Goal: Obtain resource: Download file/media

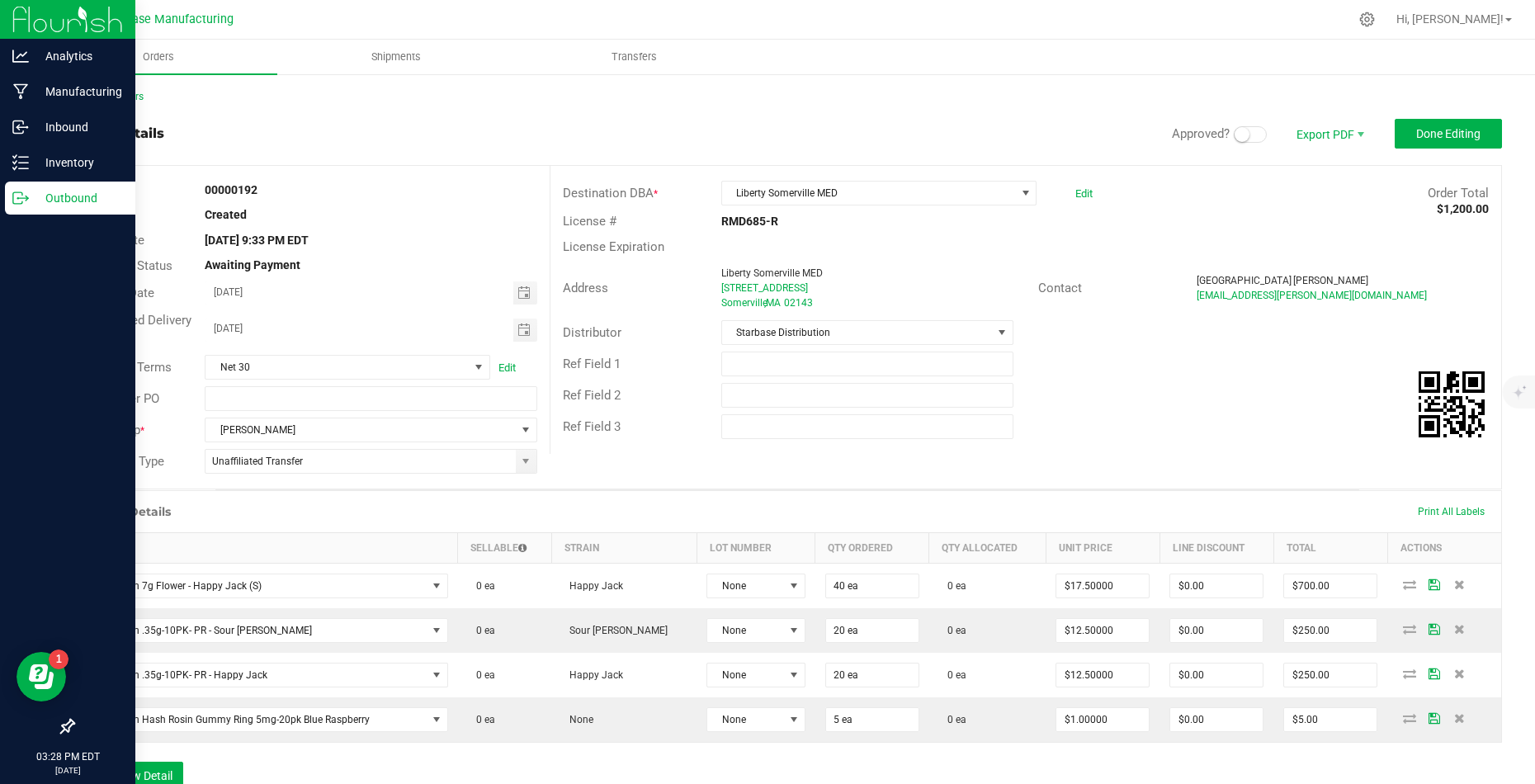
click at [38, 201] on p "Outbound" at bounding box center [78, 198] width 99 height 20
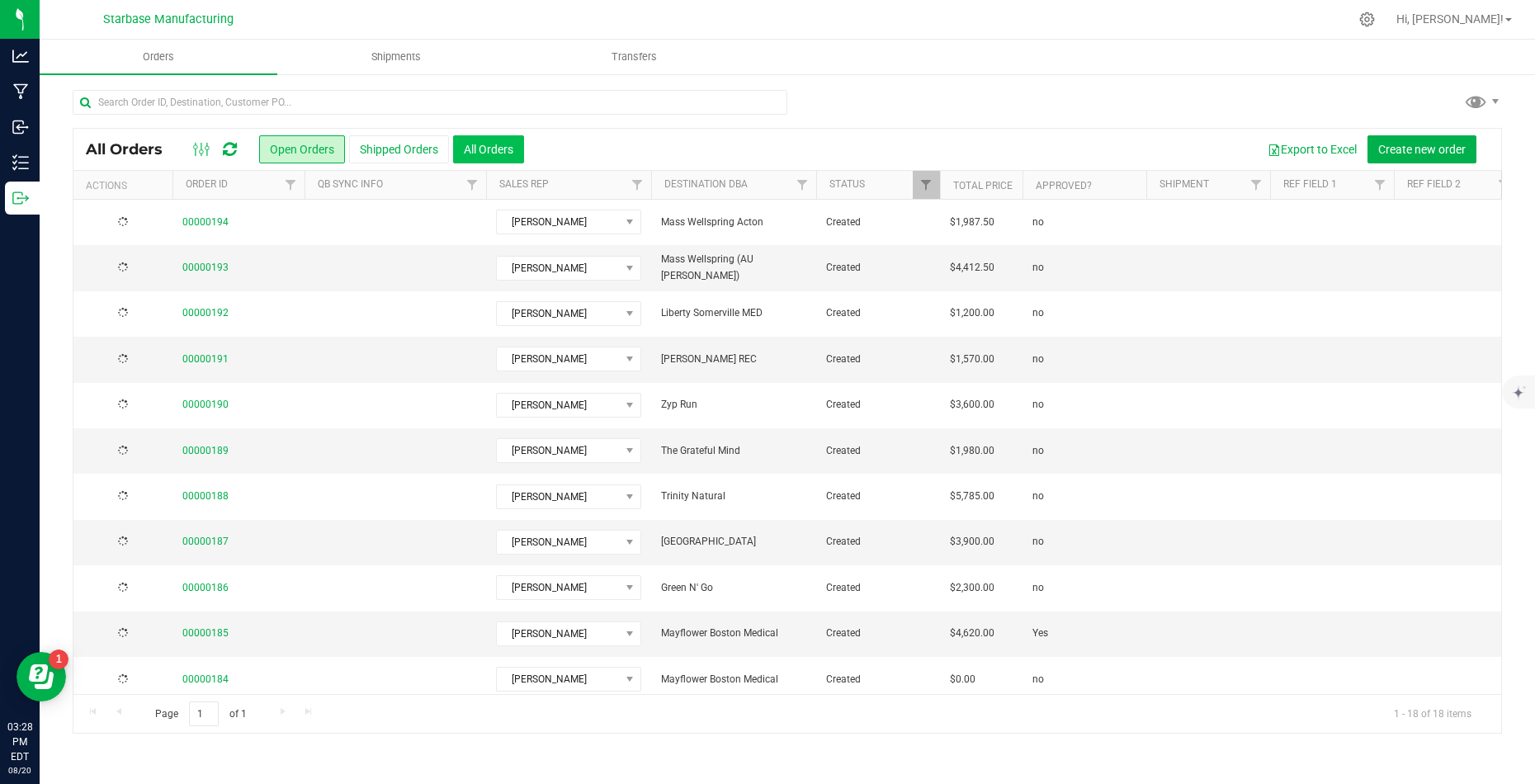
click at [482, 155] on button "All Orders" at bounding box center [488, 149] width 71 height 28
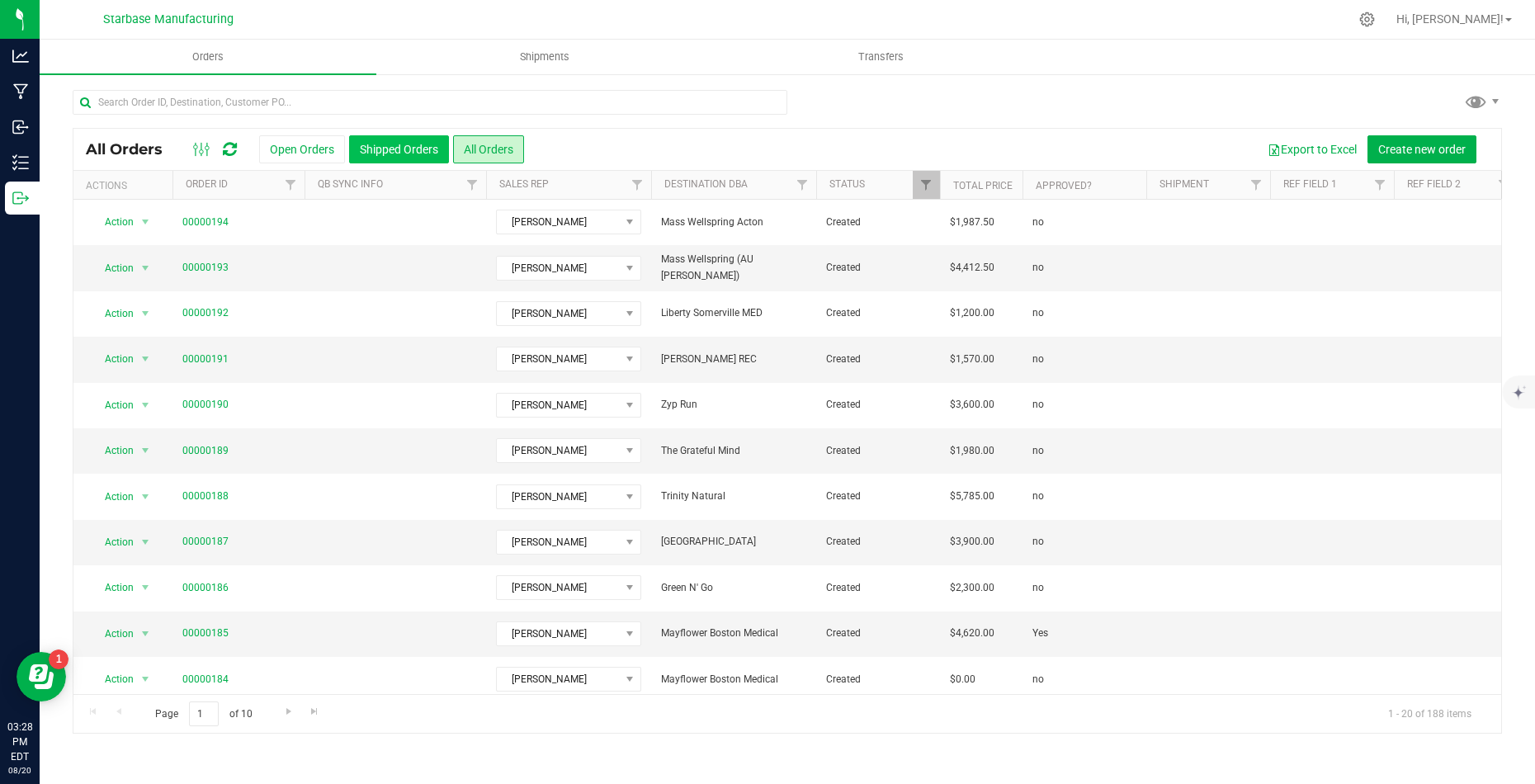
click at [417, 149] on button "Shipped Orders" at bounding box center [398, 149] width 100 height 28
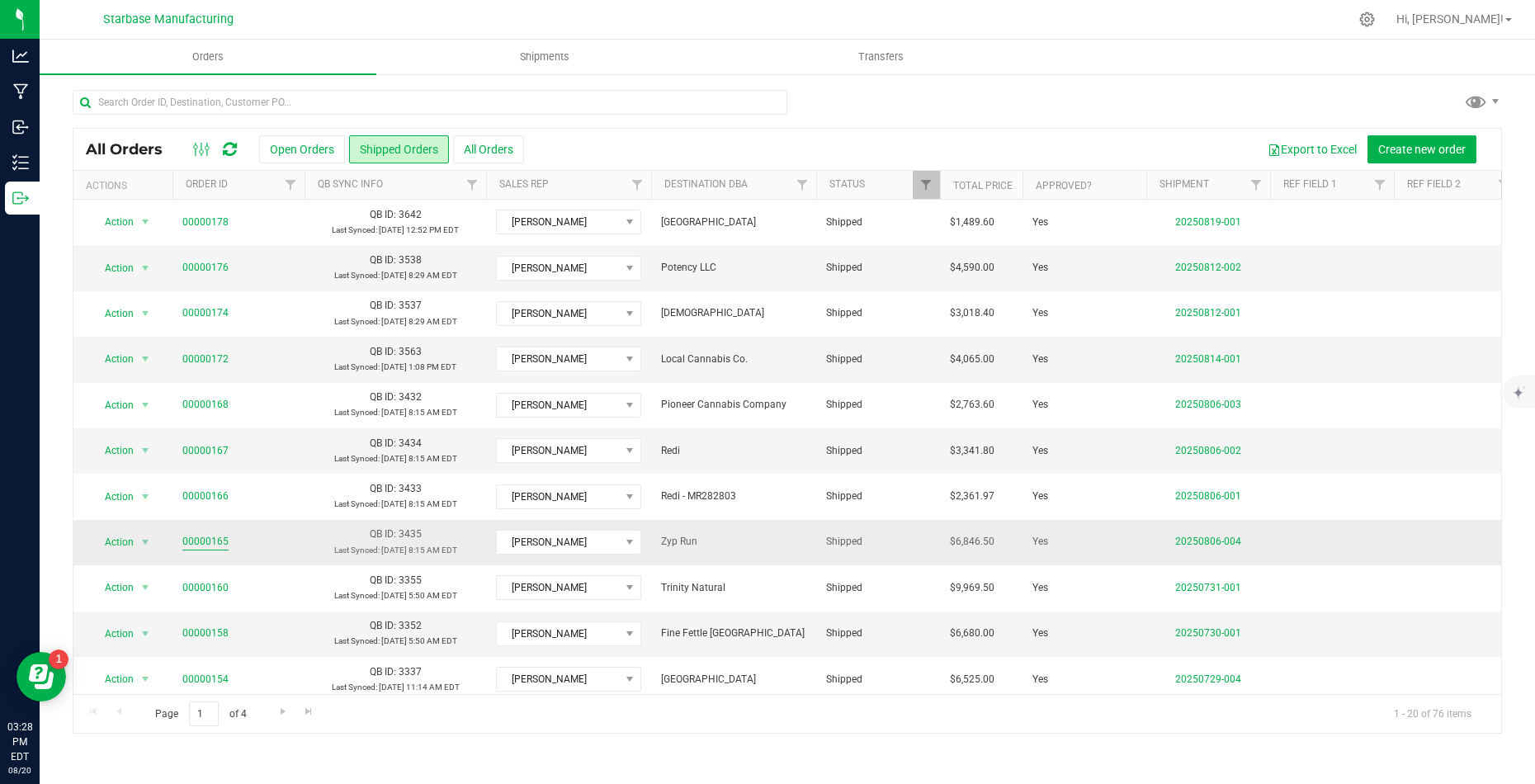
click at [201, 540] on link "00000165" at bounding box center [205, 541] width 46 height 15
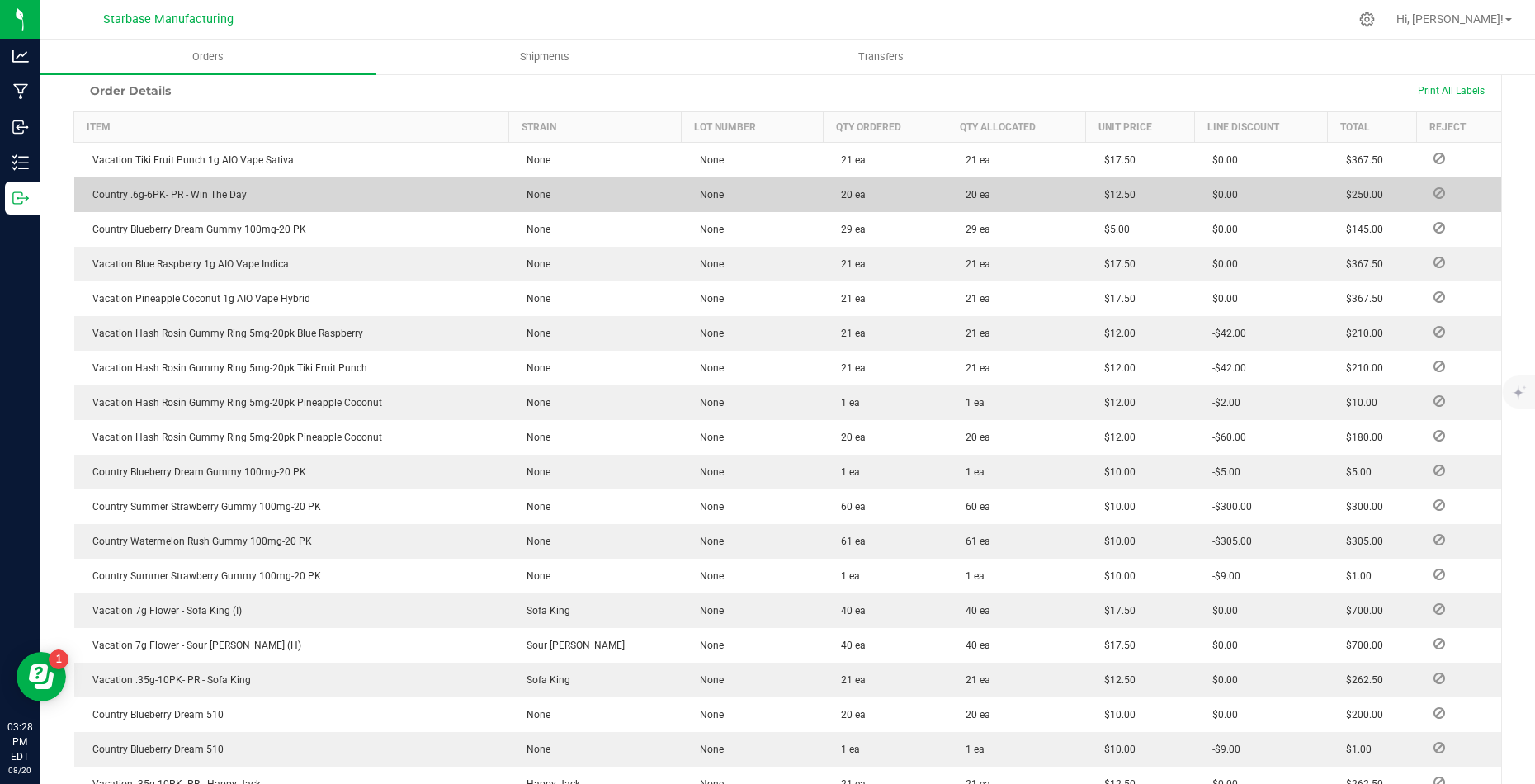
scroll to position [418, 0]
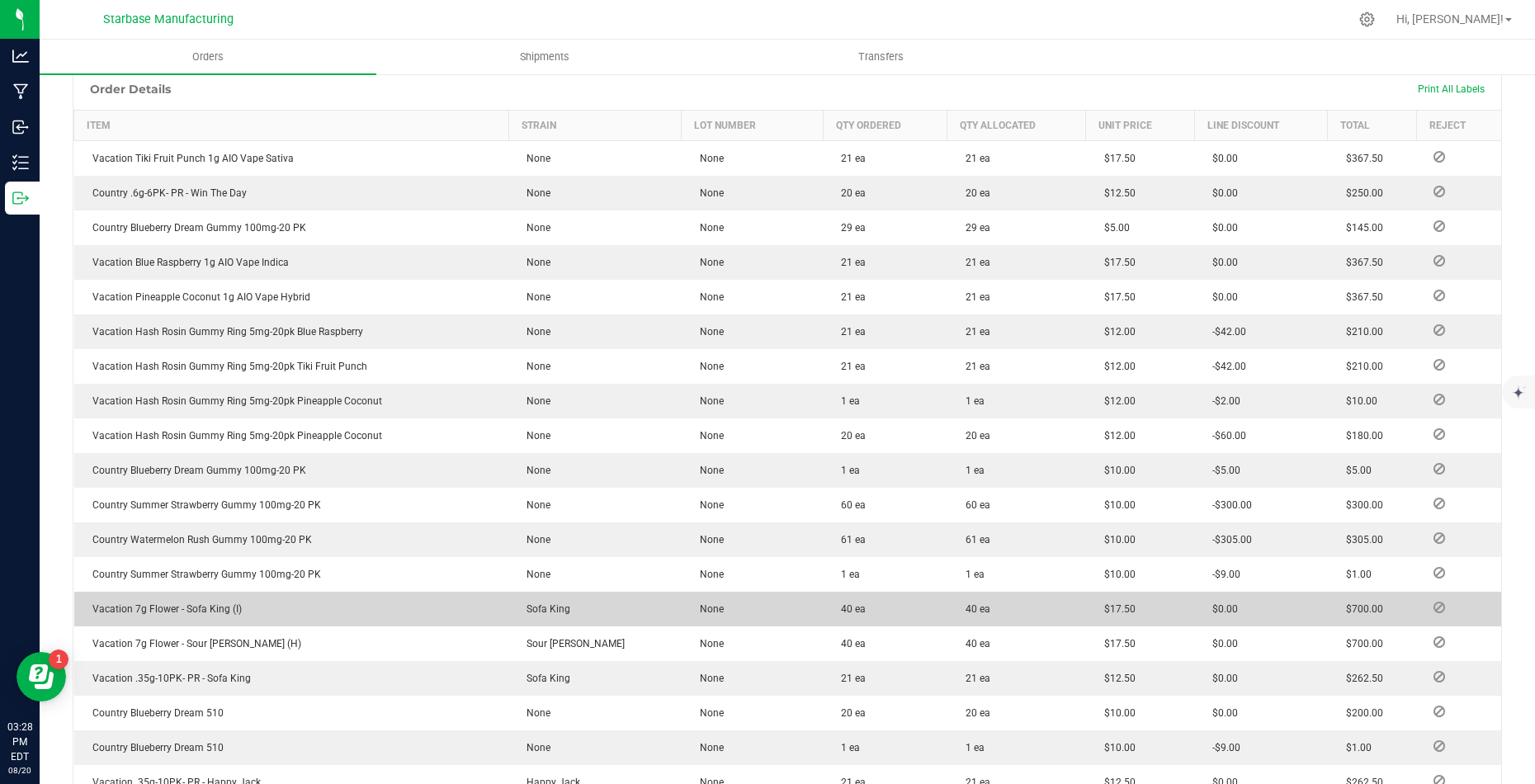
click at [173, 606] on span "Vacation 7g Flower - Sofa King (I)" at bounding box center [162, 609] width 158 height 11
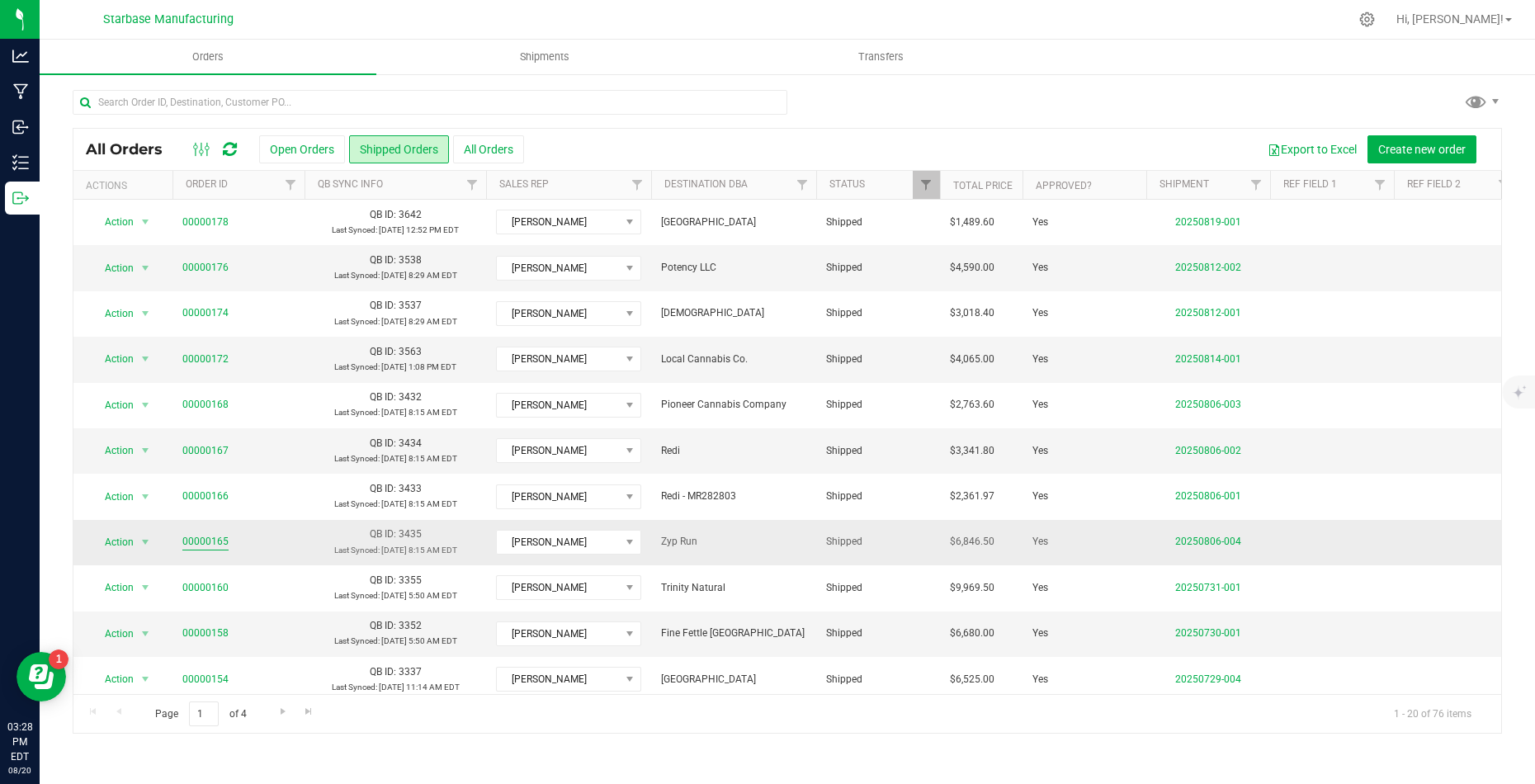
click at [198, 536] on link "00000165" at bounding box center [205, 541] width 46 height 15
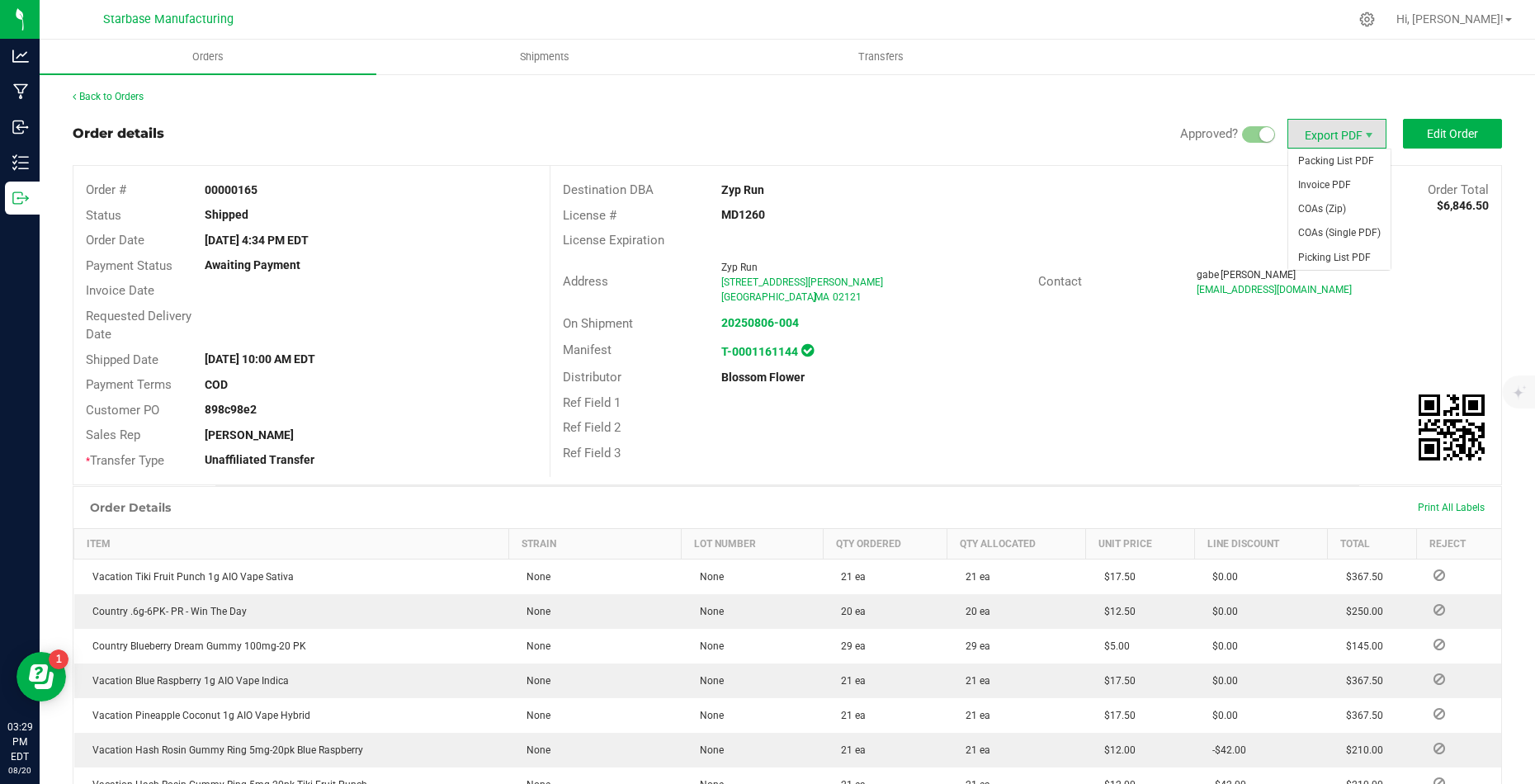
click at [1342, 132] on span "Export PDF" at bounding box center [1337, 133] width 99 height 30
click at [1361, 227] on span "COAs (Single PDF)" at bounding box center [1339, 233] width 102 height 24
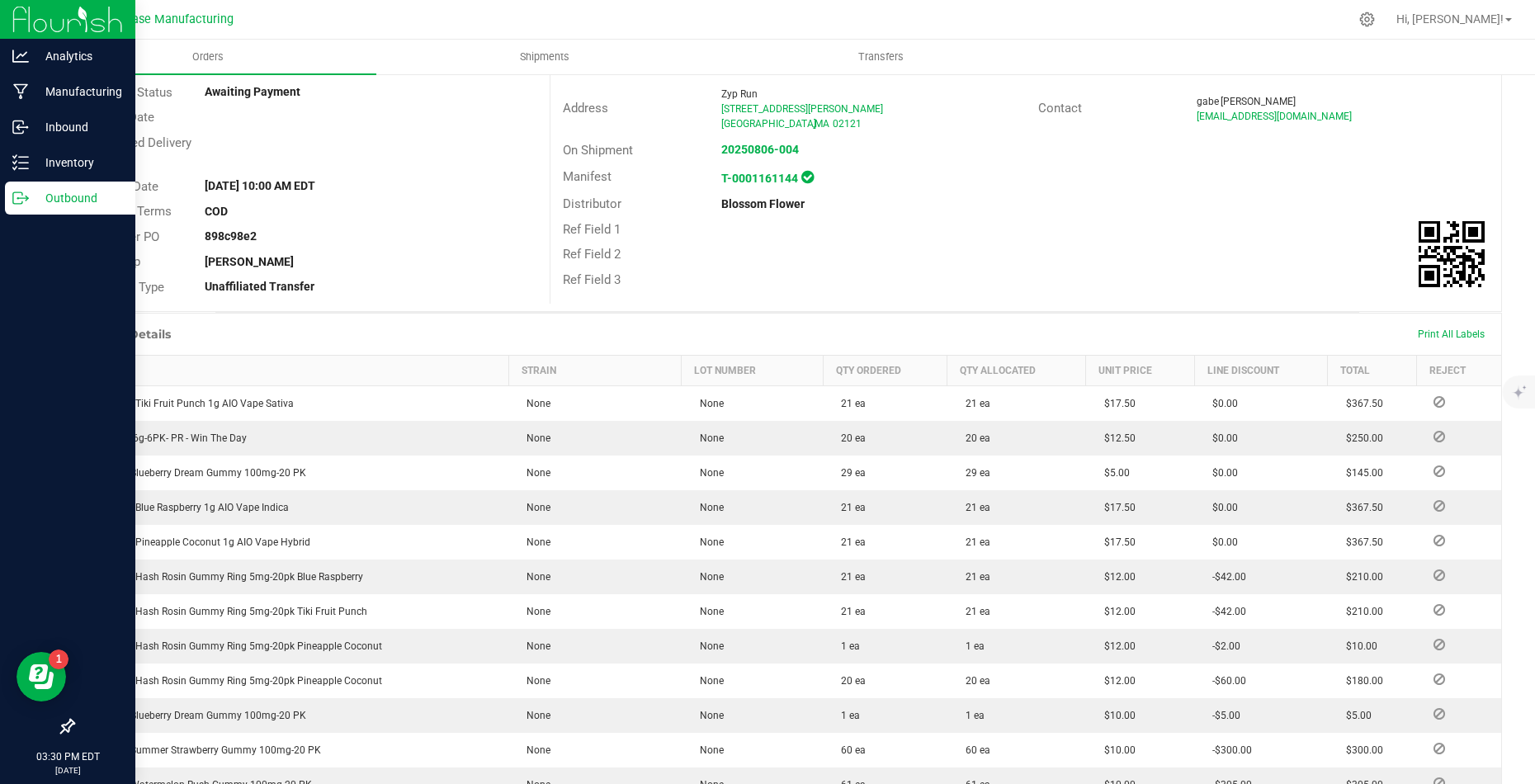
scroll to position [221, 0]
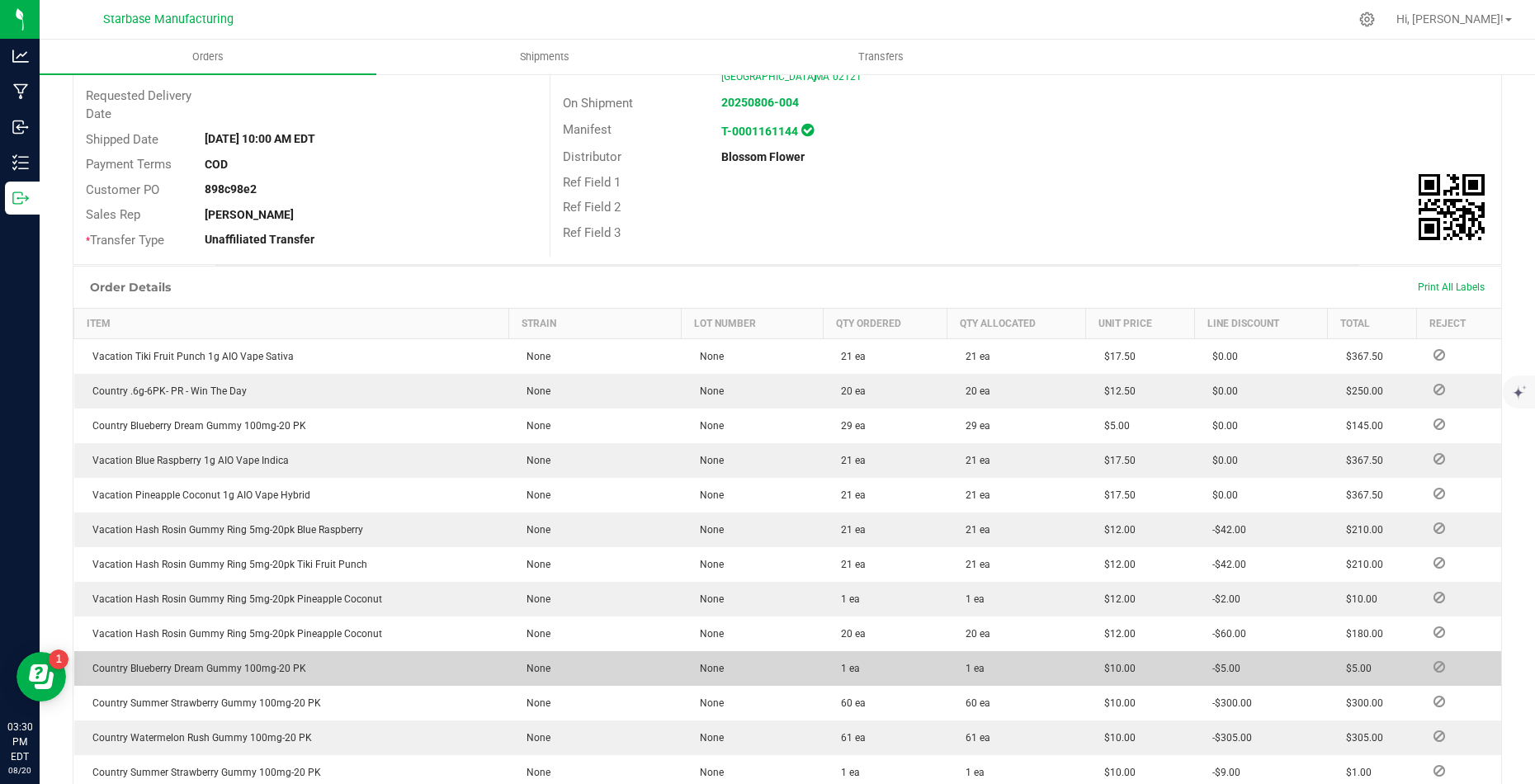
click at [190, 663] on span "Country Blueberry Dream Gummy 100mg-20 PK" at bounding box center [195, 668] width 222 height 11
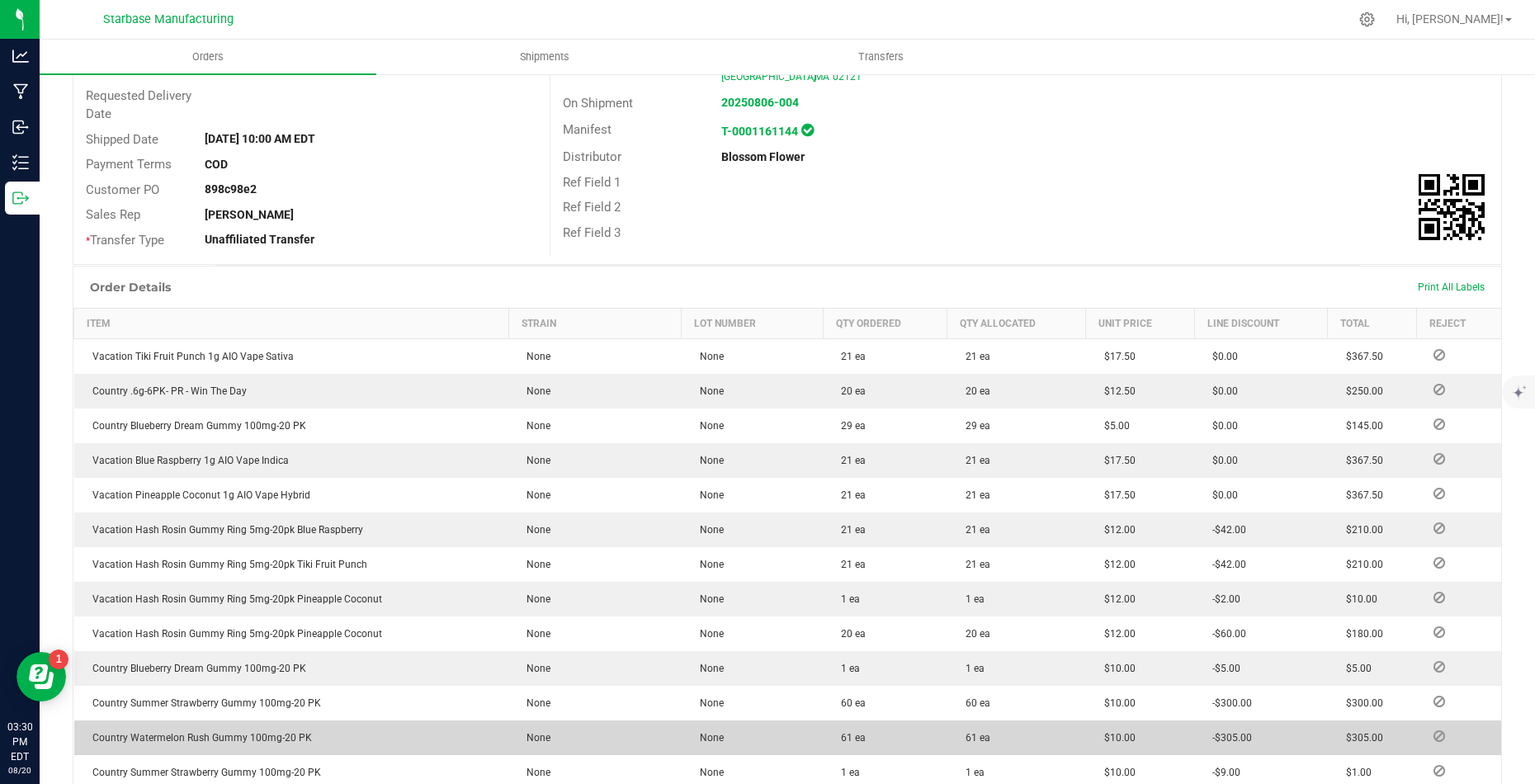
click at [234, 738] on span "Country Watermelon Rush Gummy 100mg-20 PK" at bounding box center [198, 737] width 227 height 11
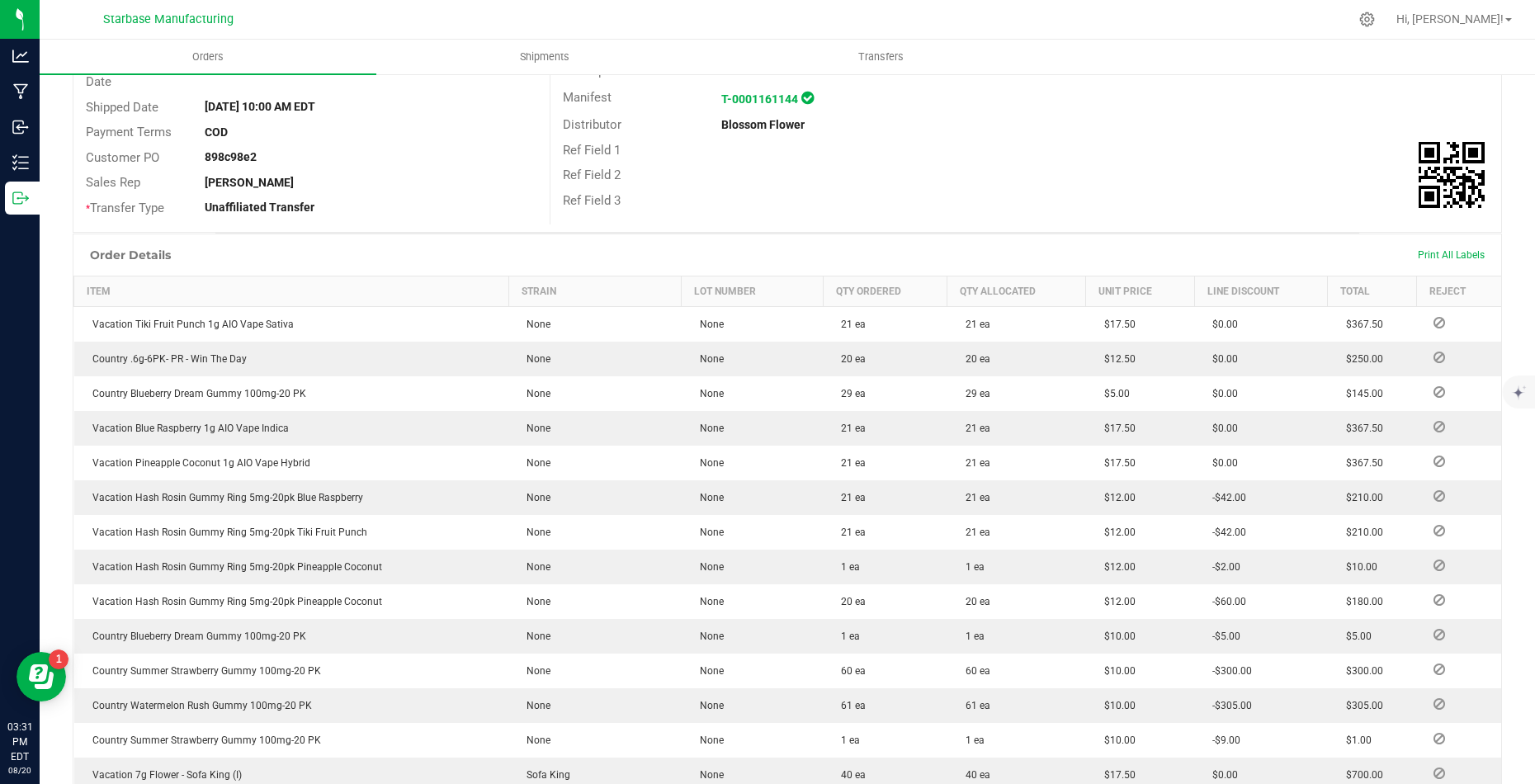
scroll to position [0, 0]
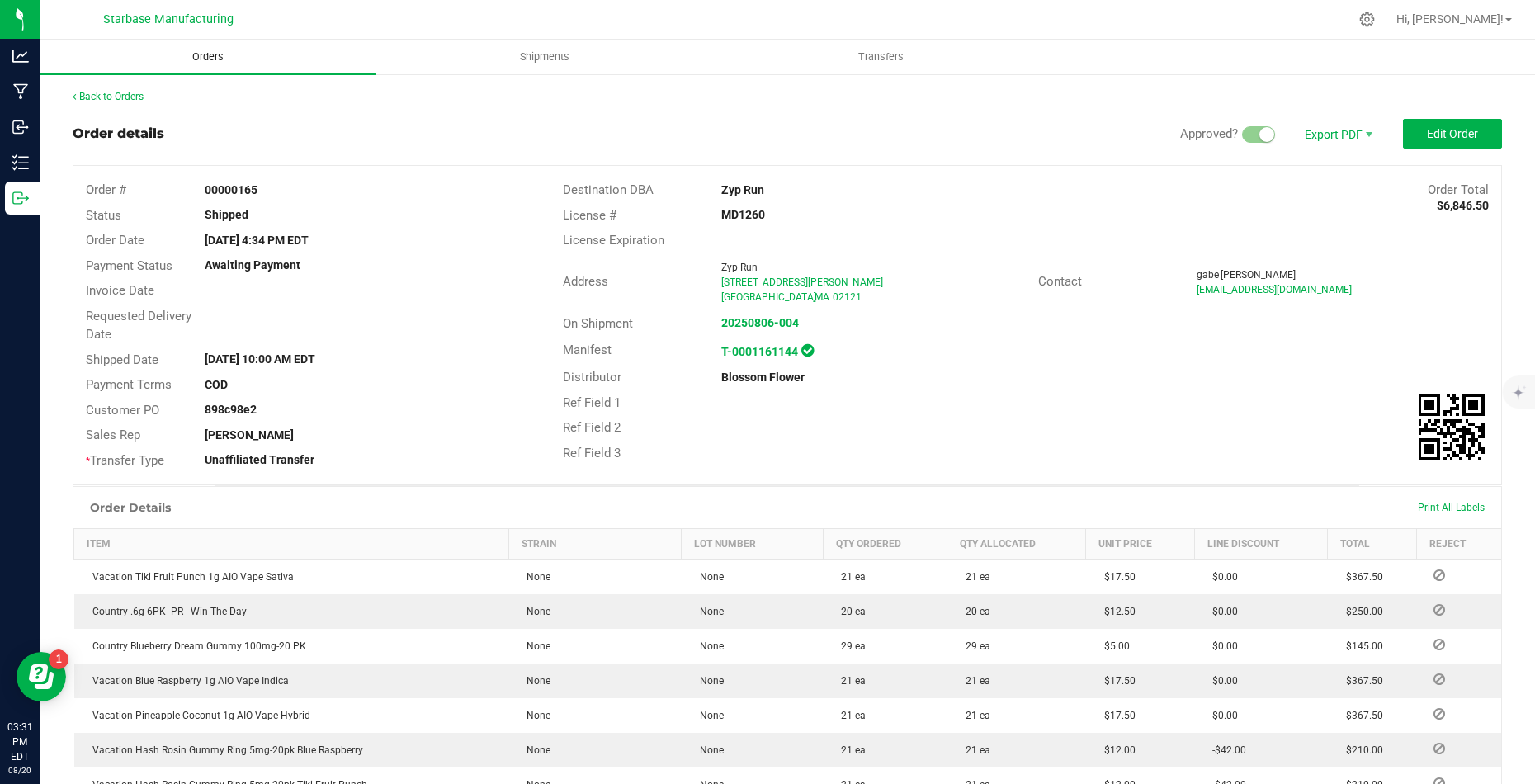
click at [216, 59] on span "Orders" at bounding box center [207, 57] width 75 height 15
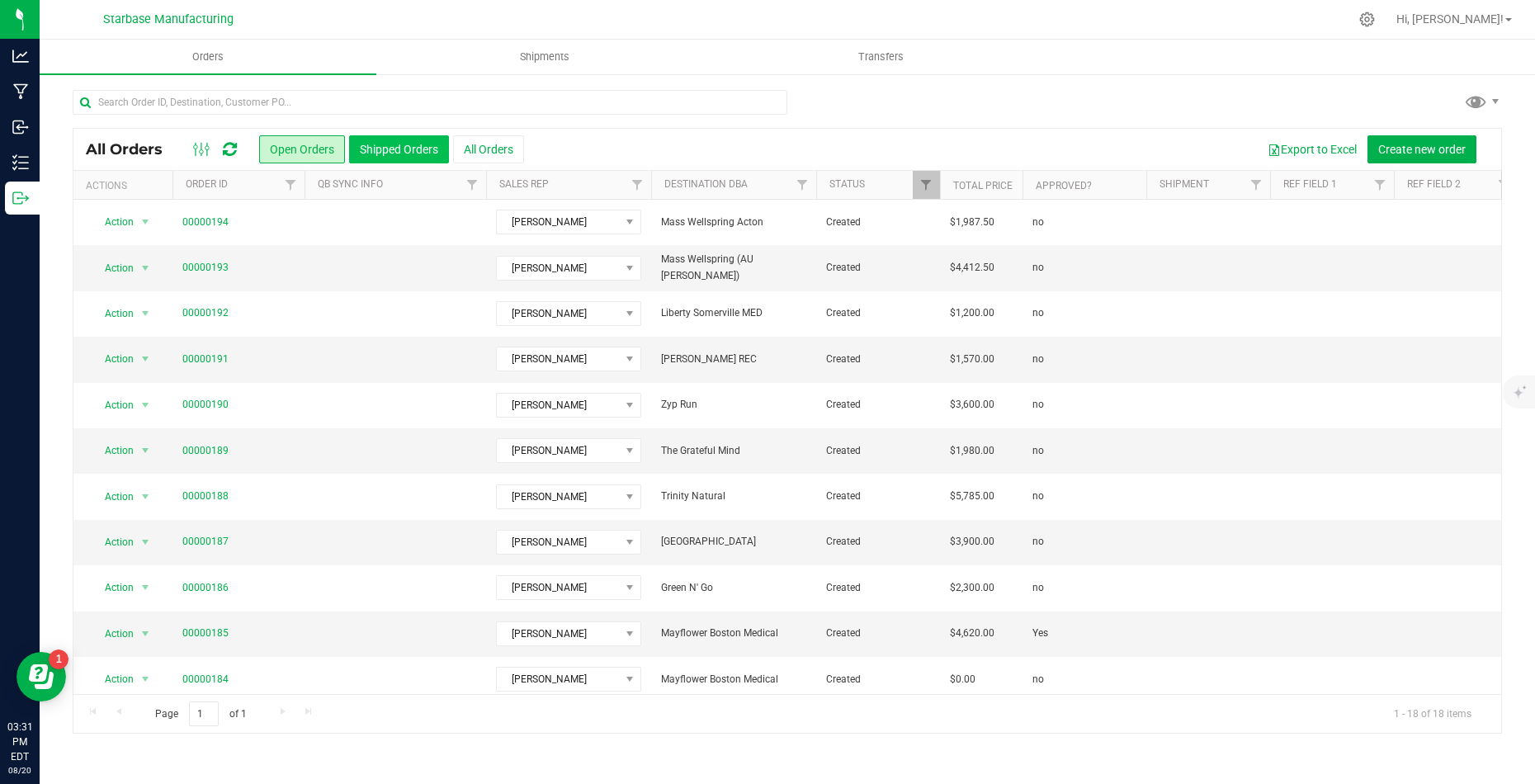
click at [379, 141] on button "Shipped Orders" at bounding box center [398, 149] width 100 height 28
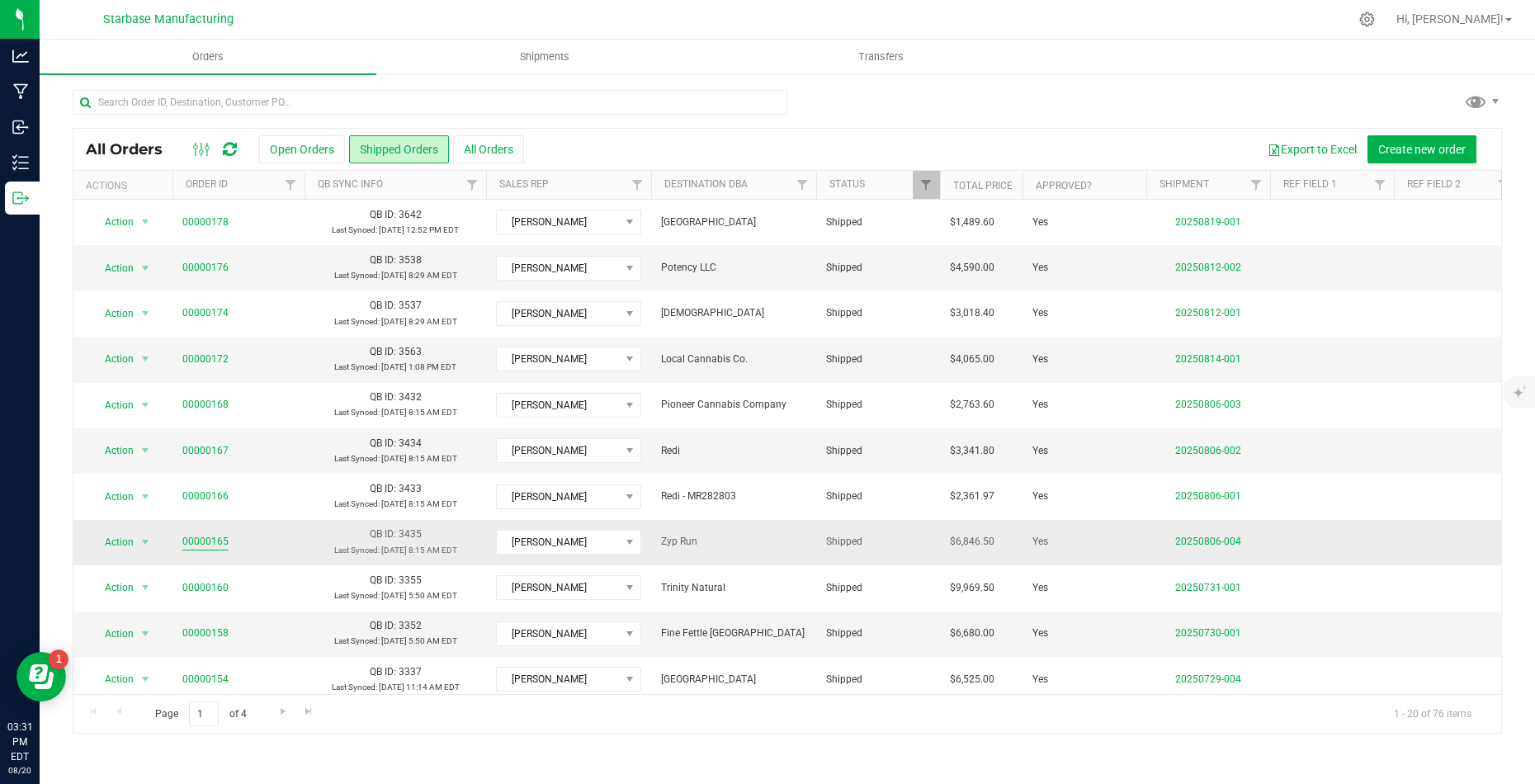
click at [212, 537] on link "00000165" at bounding box center [205, 541] width 46 height 15
click at [679, 537] on span "Zyp Run" at bounding box center [734, 541] width 145 height 15
click at [192, 537] on link "00000165" at bounding box center [205, 541] width 46 height 15
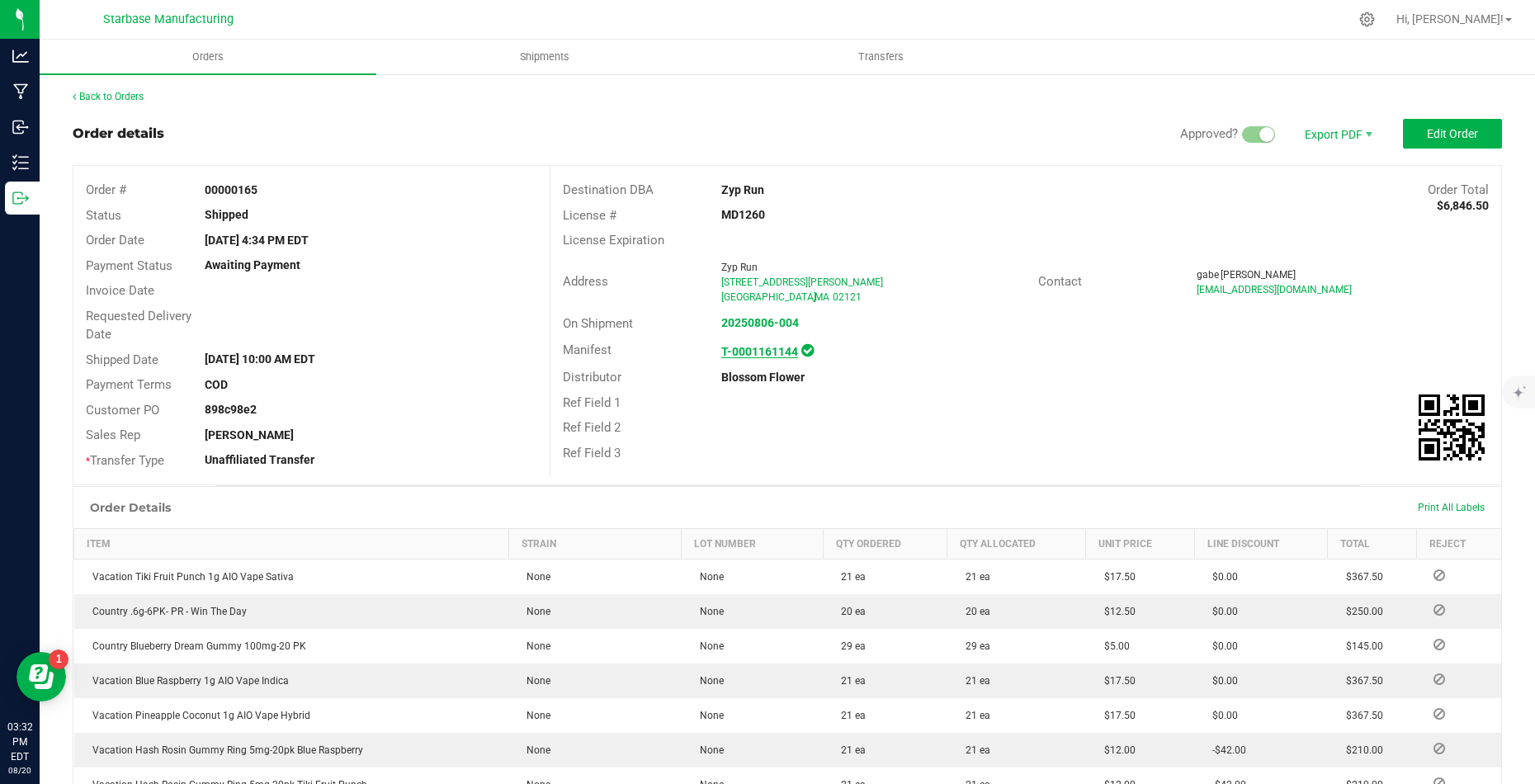
click at [755, 350] on strong "T-0001161144" at bounding box center [759, 351] width 76 height 13
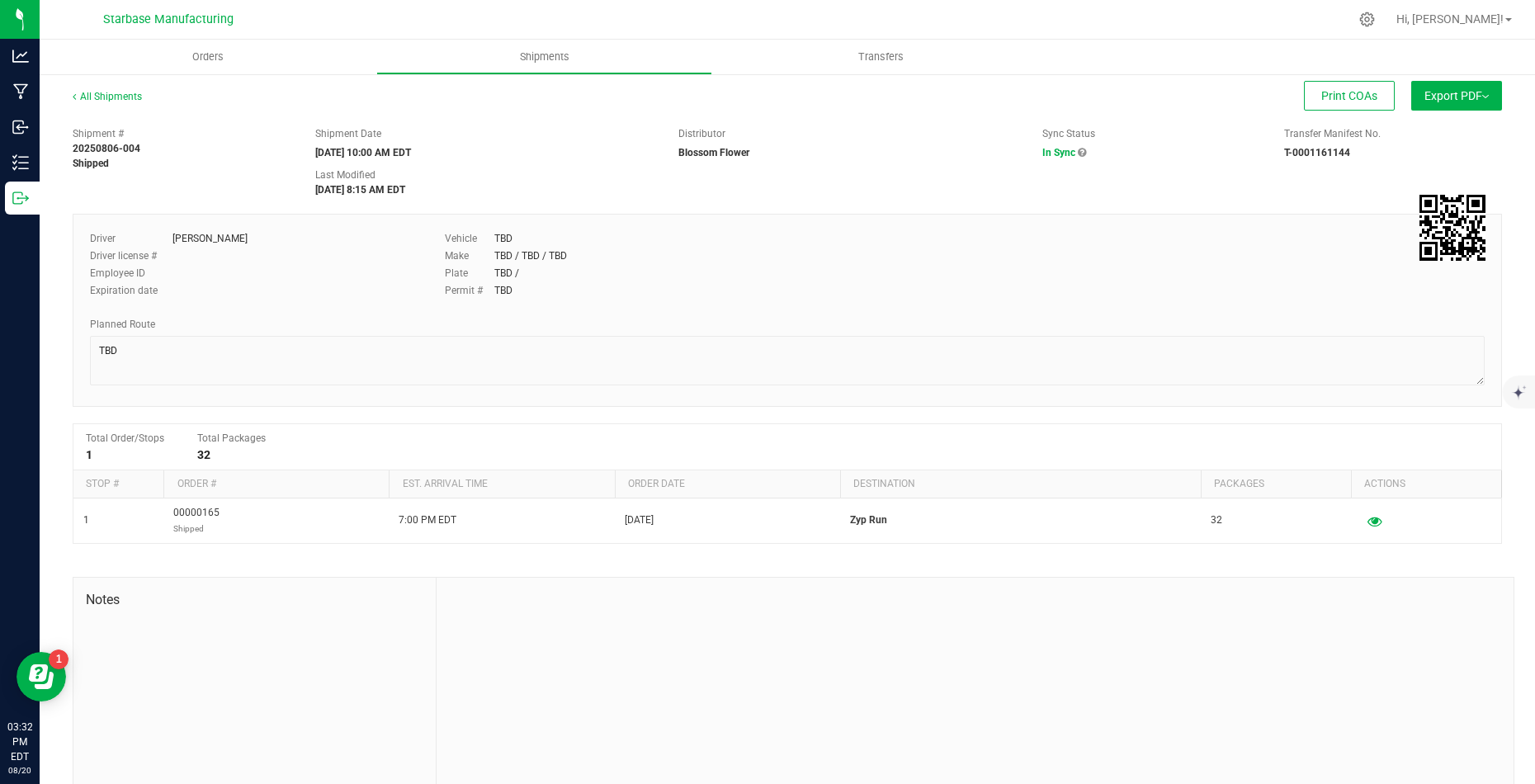
scroll to position [30, 0]
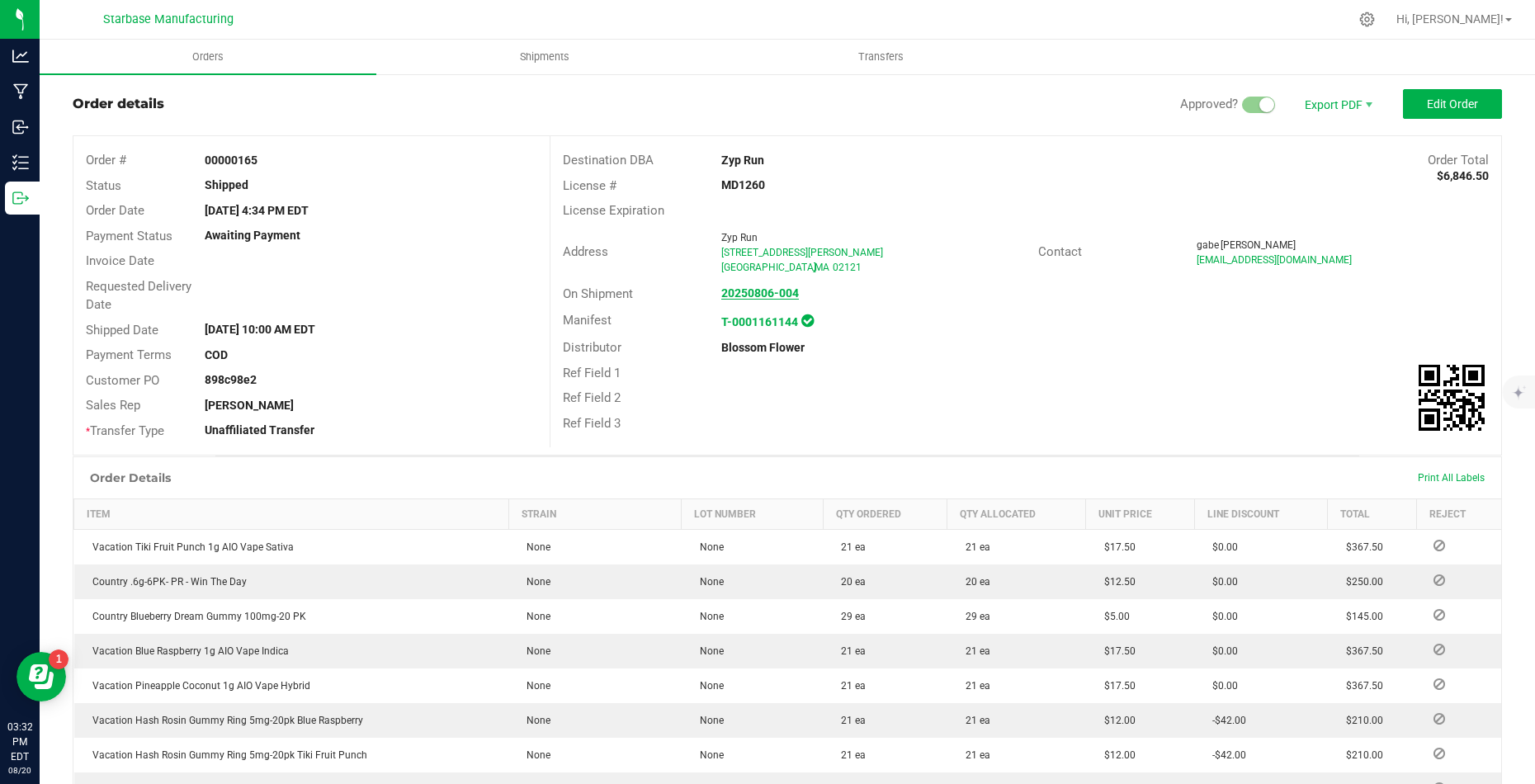
click at [745, 286] on strong "20250806-004" at bounding box center [759, 293] width 77 height 13
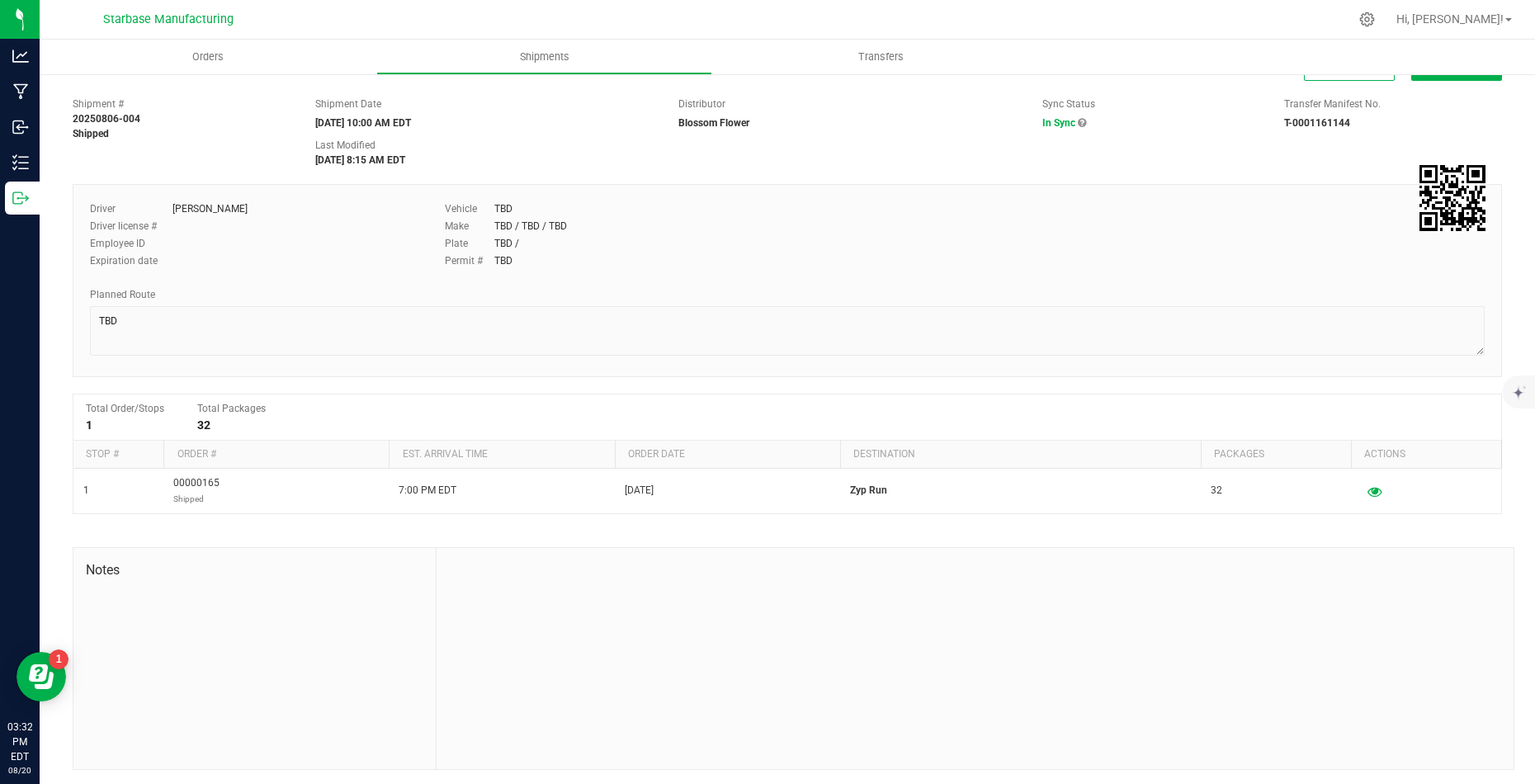
scroll to position [28, 0]
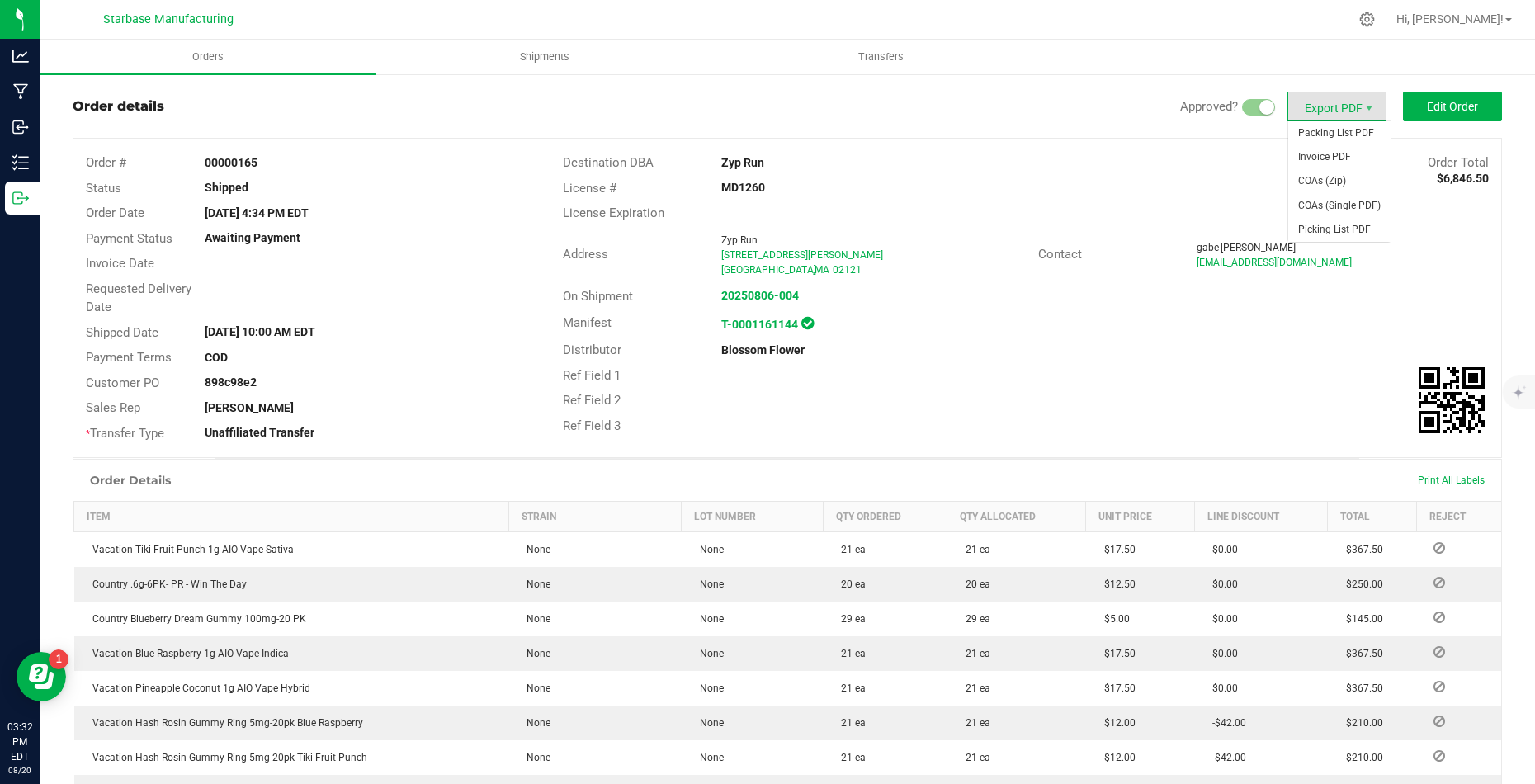
click at [1330, 106] on span "Export PDF" at bounding box center [1337, 106] width 99 height 30
click at [1370, 181] on span "COAs (Zip)" at bounding box center [1339, 180] width 102 height 24
click at [546, 57] on span "Shipments" at bounding box center [544, 57] width 94 height 15
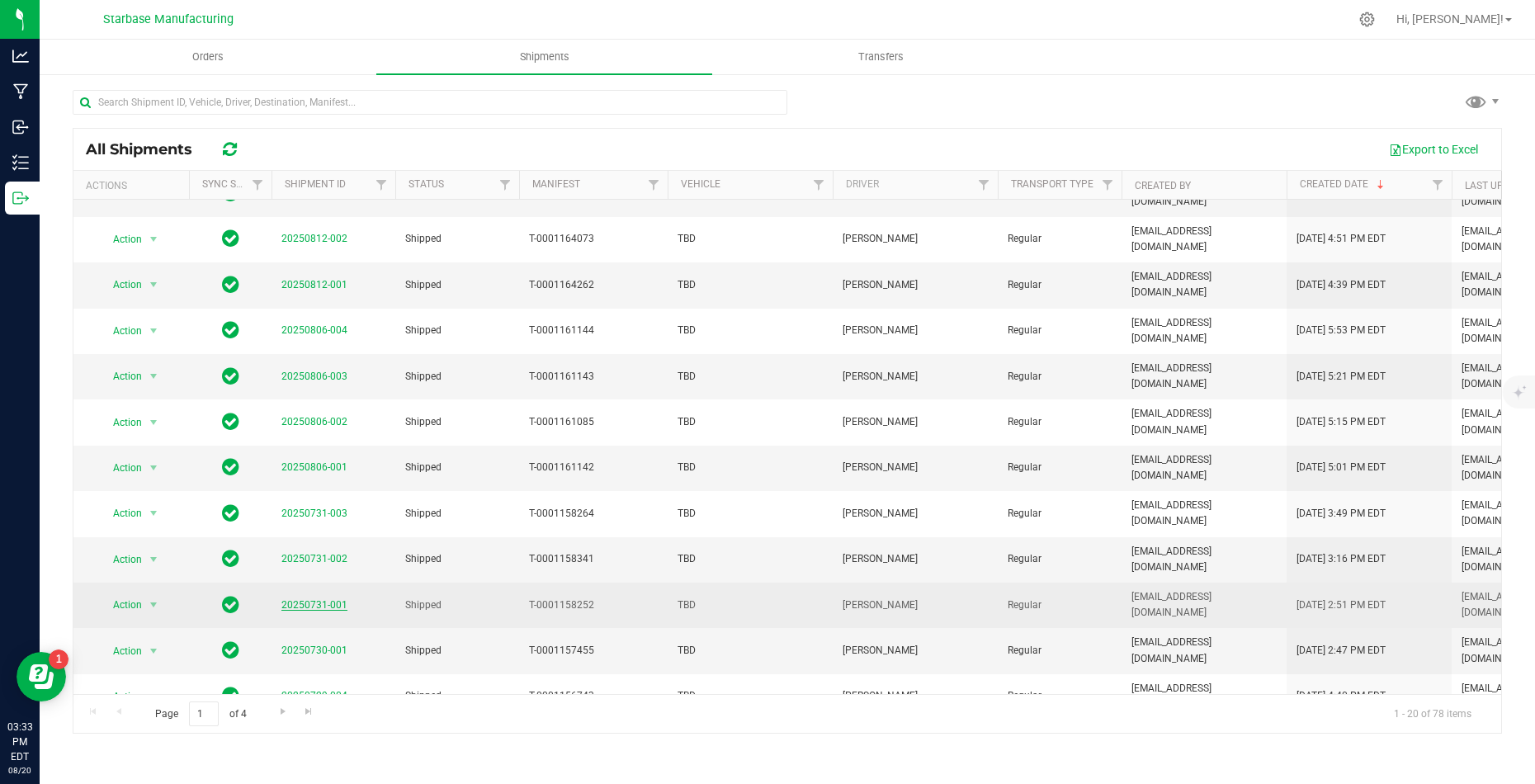
click at [291, 599] on link "20250731-001" at bounding box center [314, 604] width 66 height 11
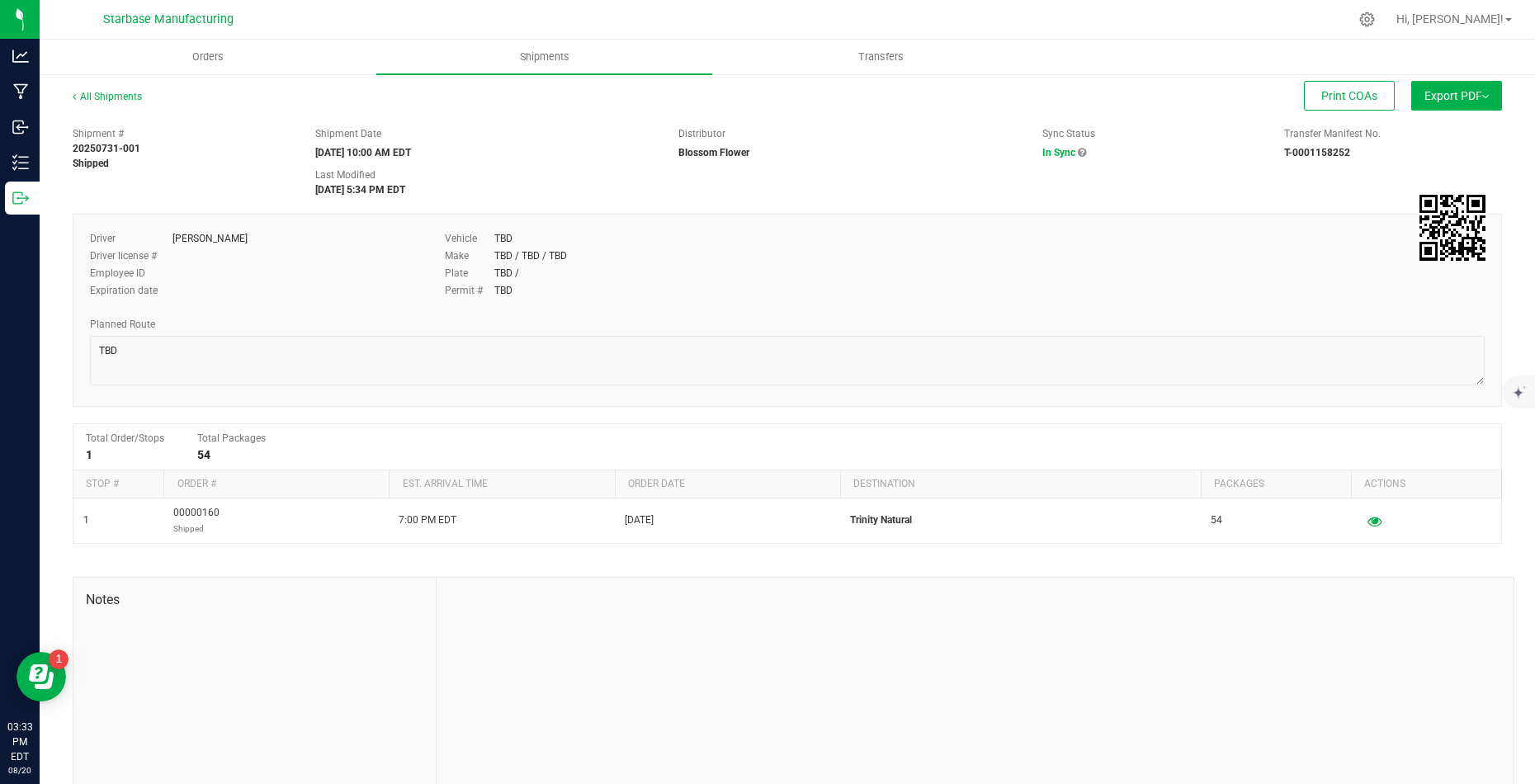
click at [1436, 94] on button "Export PDF" at bounding box center [1456, 95] width 91 height 30
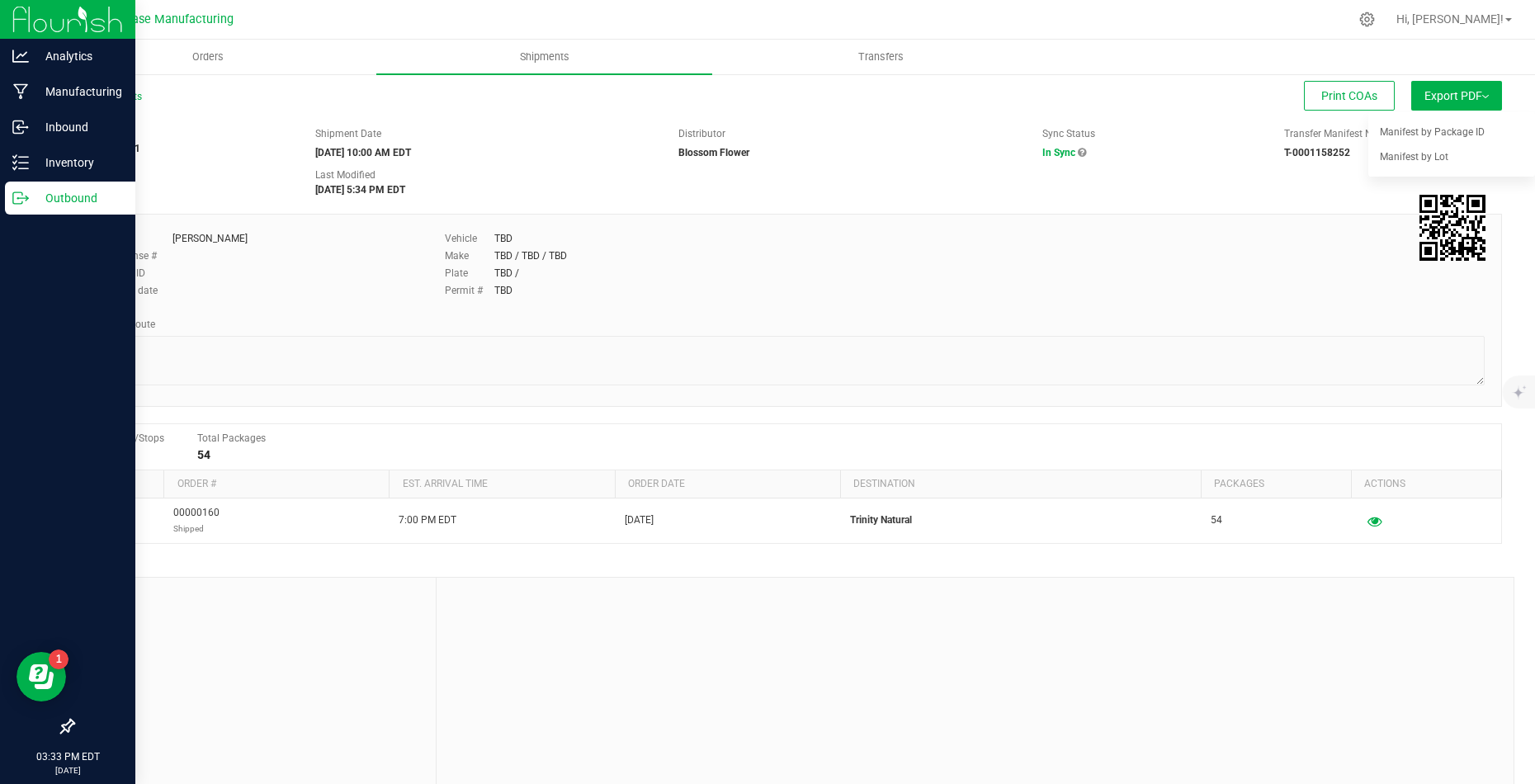
click at [41, 201] on p "Outbound" at bounding box center [78, 198] width 99 height 20
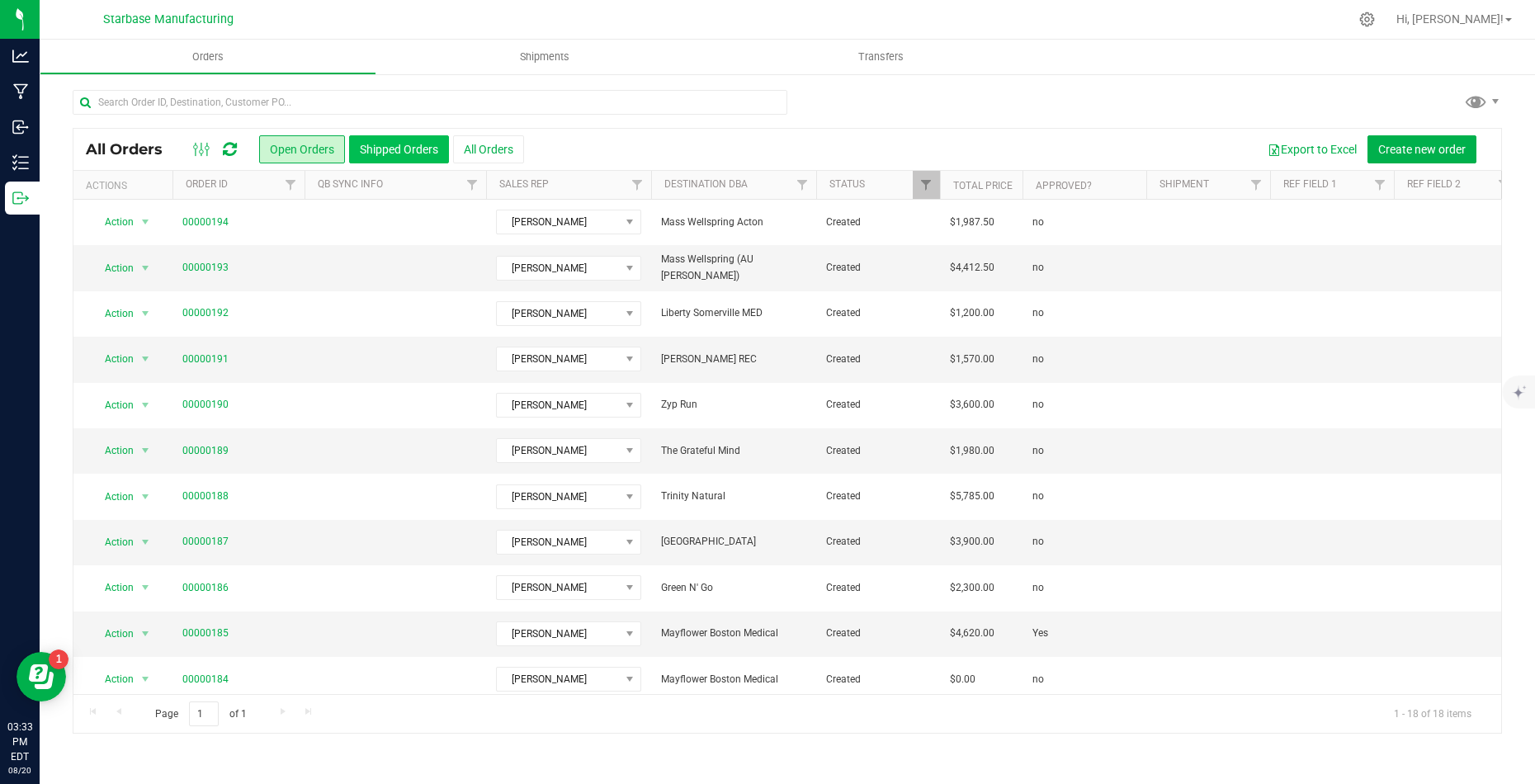
click at [398, 150] on button "Shipped Orders" at bounding box center [398, 149] width 100 height 28
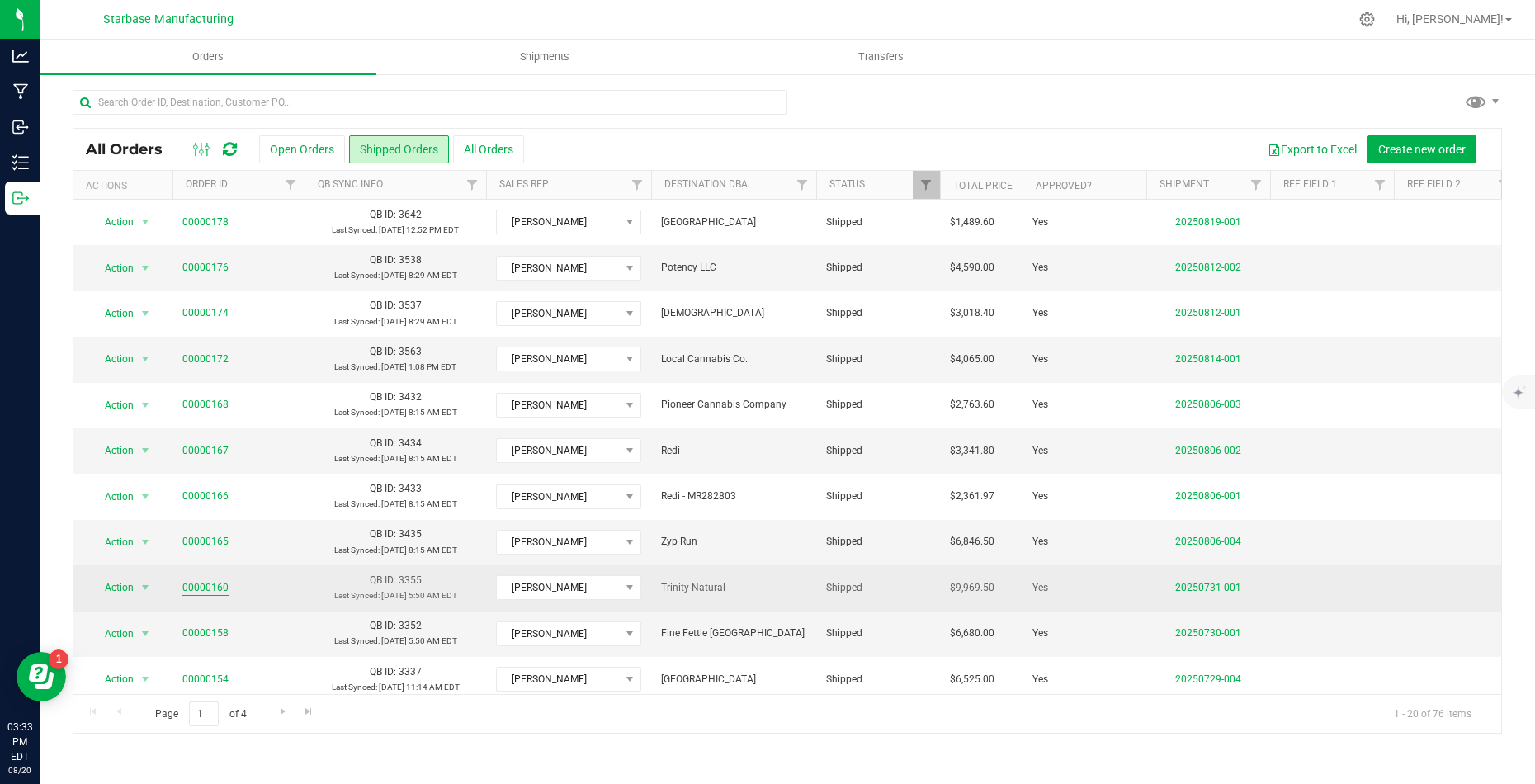
click at [214, 583] on link "00000160" at bounding box center [205, 587] width 46 height 15
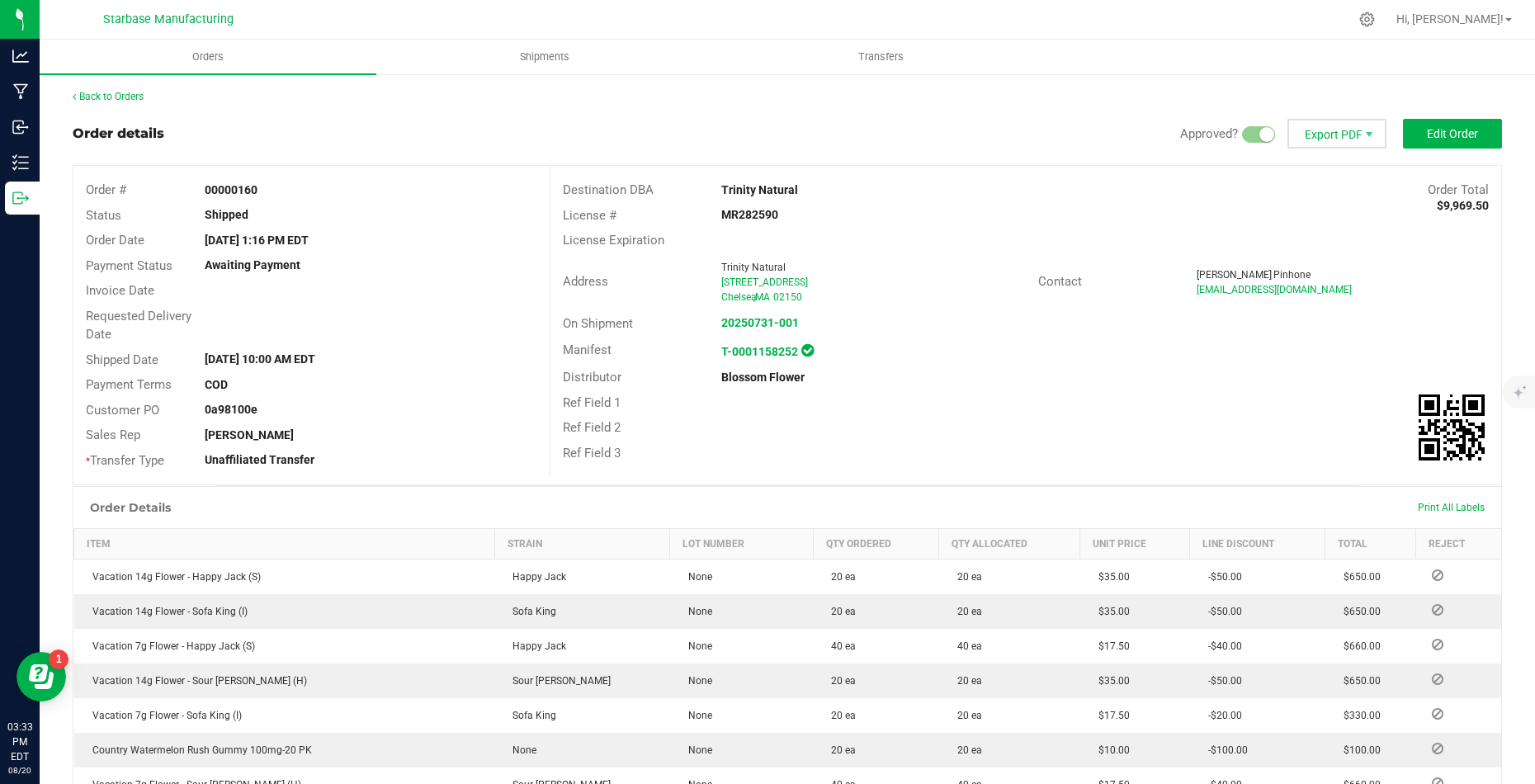
click at [1332, 136] on span "Export PDF" at bounding box center [1337, 133] width 99 height 30
click at [1369, 205] on span "COAs (Zip)" at bounding box center [1339, 209] width 102 height 24
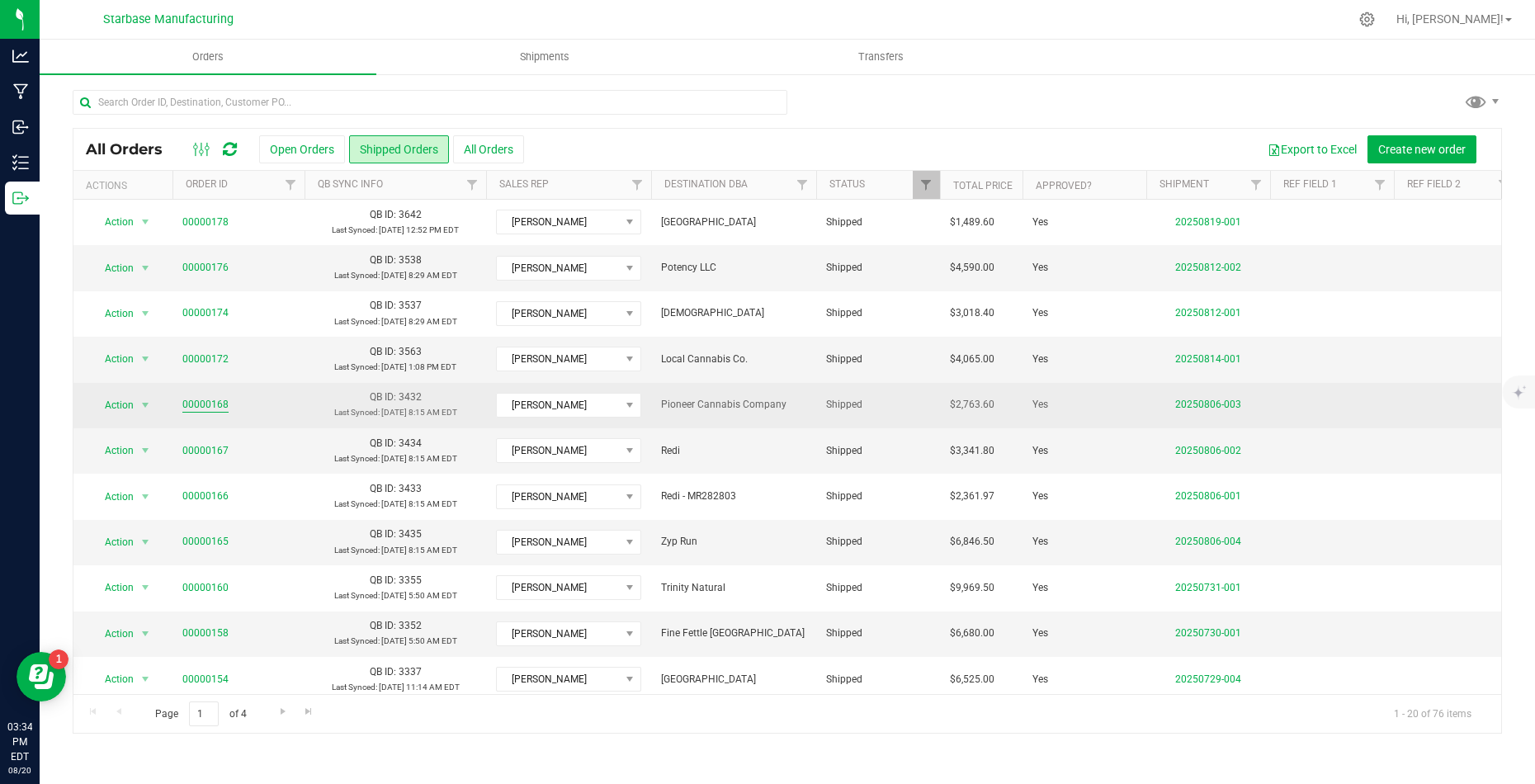
click at [203, 397] on link "00000168" at bounding box center [205, 405] width 46 height 15
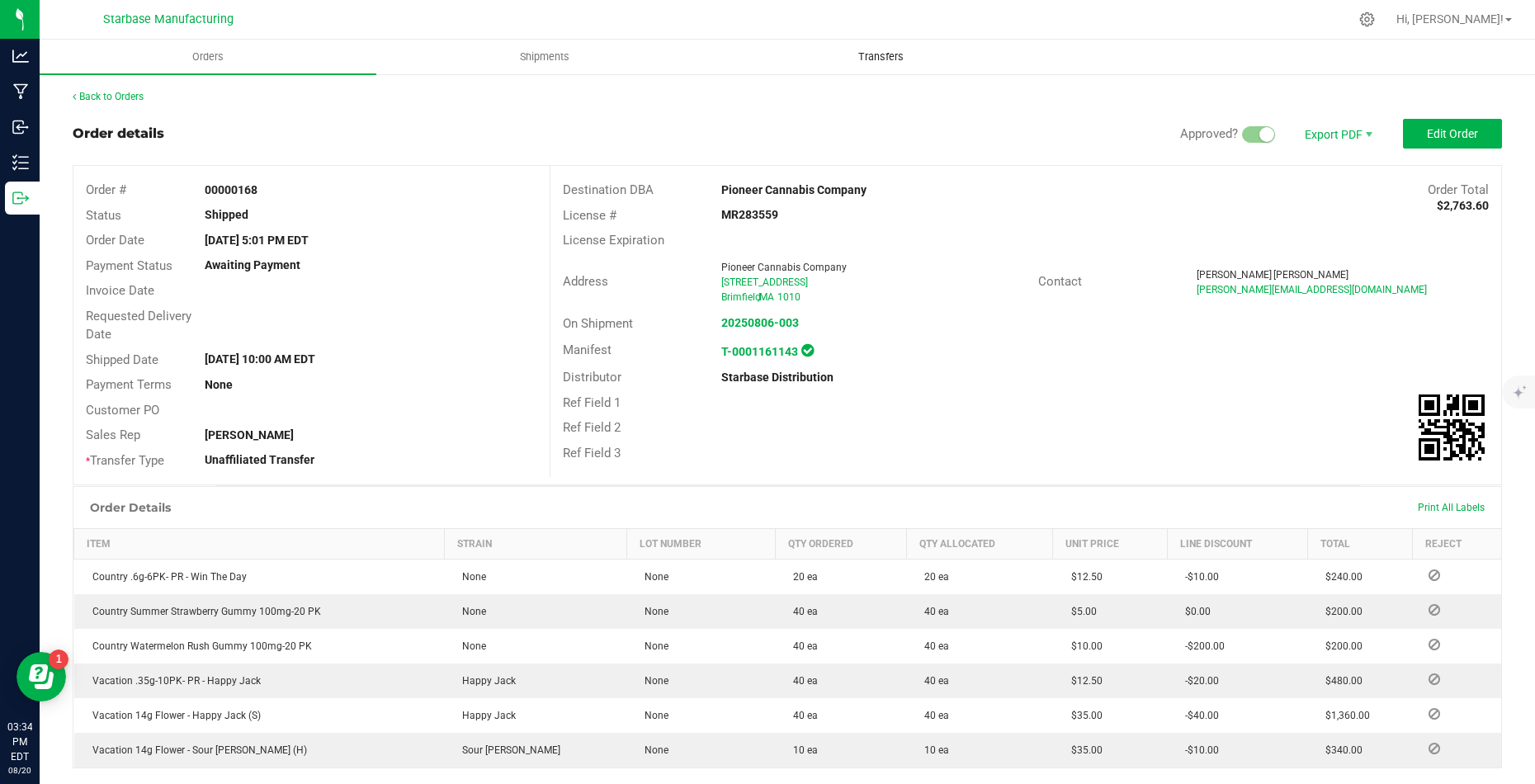
click at [859, 55] on span "Transfers" at bounding box center [881, 57] width 90 height 15
